Goal: Navigation & Orientation: Find specific page/section

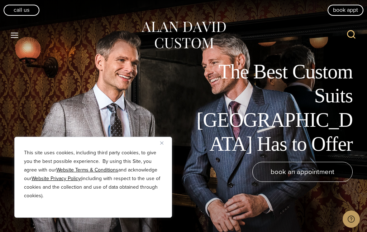
click at [14, 32] on icon "Toggle Menu" at bounding box center [14, 35] width 9 height 9
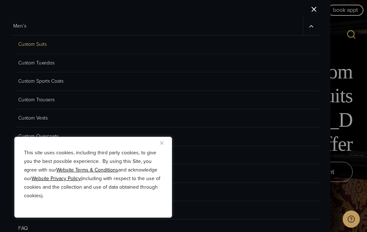
click at [160, 144] on img "Close" at bounding box center [161, 142] width 3 height 3
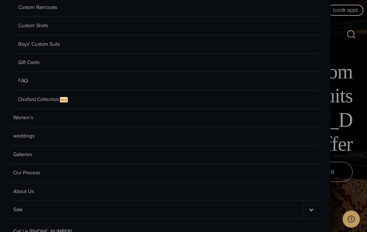
scroll to position [155, 0]
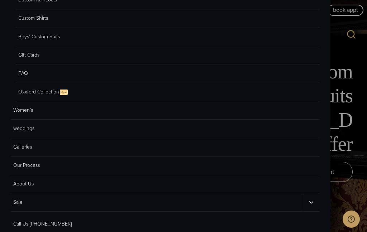
click at [23, 109] on link "Women’s" at bounding box center [165, 110] width 309 height 18
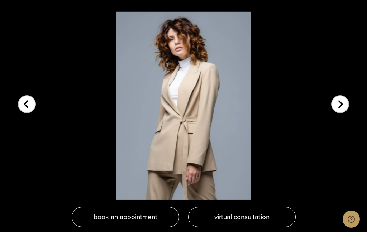
scroll to position [1562, 0]
click at [341, 95] on div "Next slide" at bounding box center [340, 100] width 18 height 18
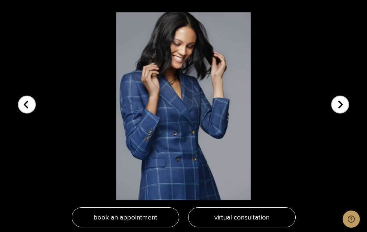
click at [343, 98] on div "Next slide" at bounding box center [340, 100] width 18 height 18
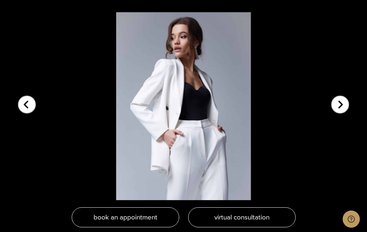
click at [342, 97] on div "Next slide" at bounding box center [340, 100] width 18 height 18
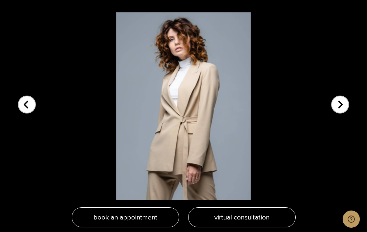
click at [342, 98] on div "Next slide" at bounding box center [340, 100] width 18 height 18
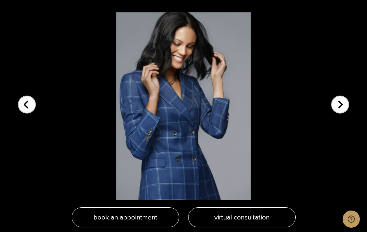
click at [343, 96] on div "Next slide" at bounding box center [340, 100] width 18 height 18
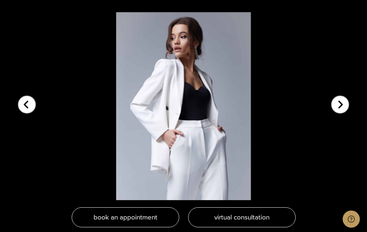
click at [342, 101] on div "Next slide" at bounding box center [340, 100] width 18 height 18
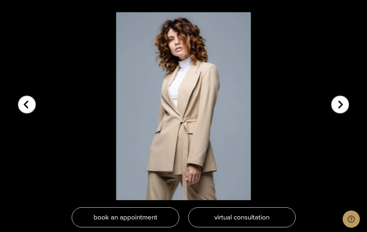
click at [341, 102] on div "Next slide" at bounding box center [340, 100] width 18 height 18
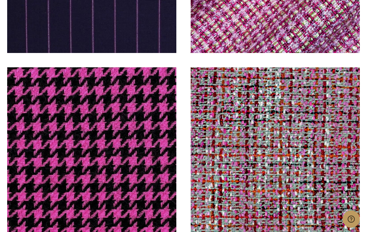
scroll to position [2521, 0]
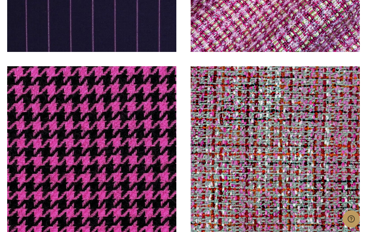
click at [295, 111] on img at bounding box center [275, 151] width 169 height 169
click at [285, 128] on img at bounding box center [275, 151] width 169 height 169
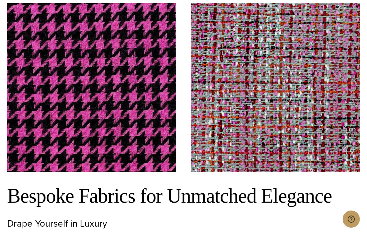
click at [288, 75] on img at bounding box center [275, 87] width 169 height 169
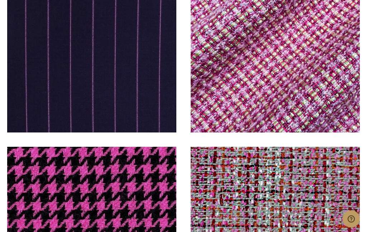
click at [302, 62] on img at bounding box center [275, 48] width 169 height 169
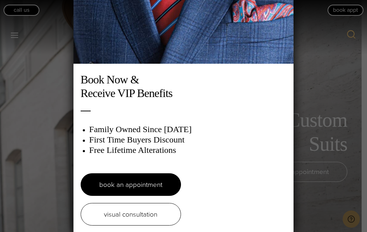
scroll to position [8, 0]
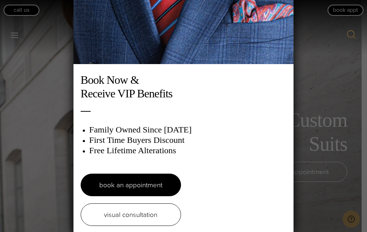
click at [313, 67] on div "Book Now & Receive VIP Benefits Family Owned Since 1913 First Time Buyers Disco…" at bounding box center [183, 116] width 367 height 232
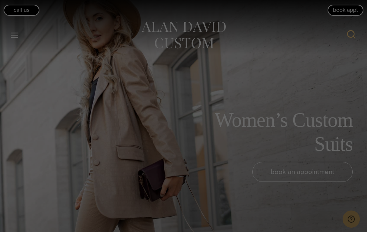
scroll to position [0, 0]
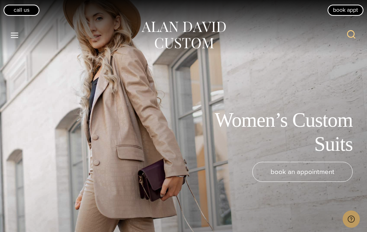
click at [13, 30] on button "Toggle Menu" at bounding box center [14, 35] width 15 height 13
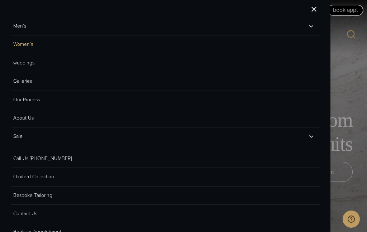
click at [311, 27] on icon "Men’s sub menu toggle" at bounding box center [311, 26] width 4 height 2
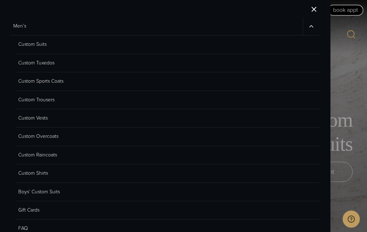
click at [30, 44] on link "Custom Suits" at bounding box center [168, 44] width 304 height 18
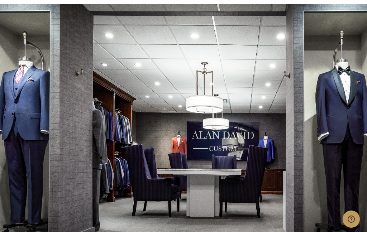
scroll to position [3832, 0]
